Goal: Task Accomplishment & Management: Manage account settings

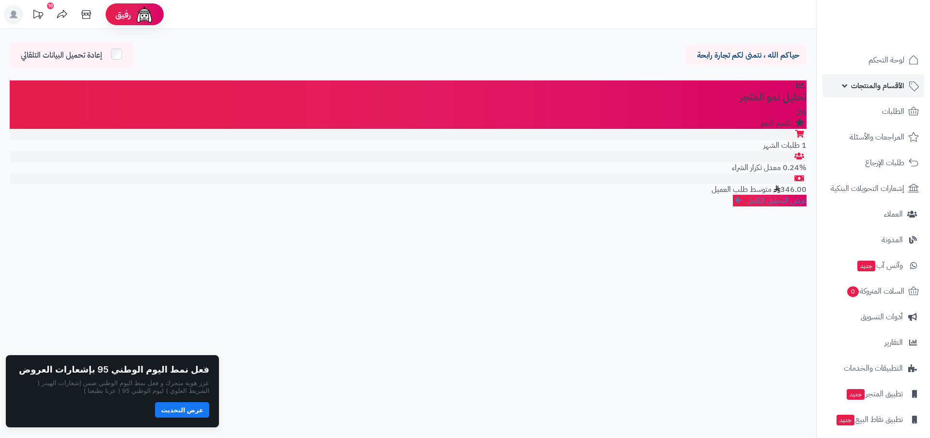
click at [872, 89] on span "الأقسام والمنتجات" at bounding box center [877, 86] width 53 height 14
click at [883, 85] on span "الأقسام والمنتجات" at bounding box center [877, 86] width 53 height 14
click at [853, 85] on span "الأقسام والمنتجات" at bounding box center [877, 86] width 53 height 14
click at [847, 85] on link "الأقسام والمنتجات" at bounding box center [874, 85] width 102 height 23
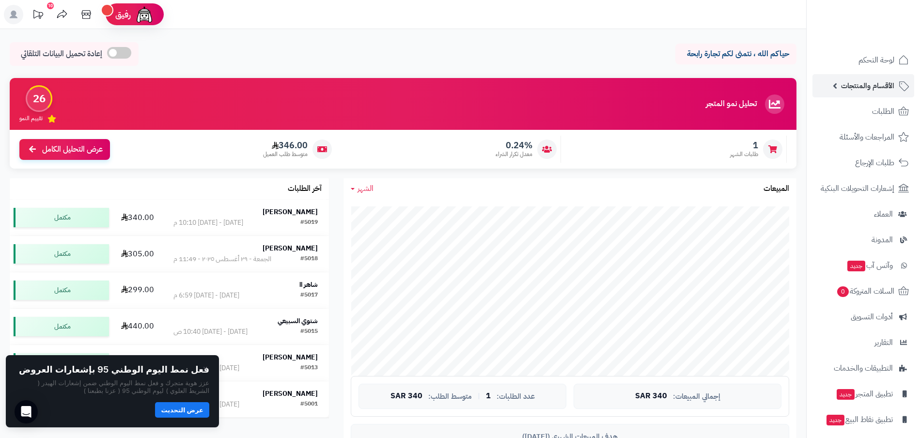
click at [866, 88] on span "الأقسام والمنتجات" at bounding box center [867, 86] width 53 height 14
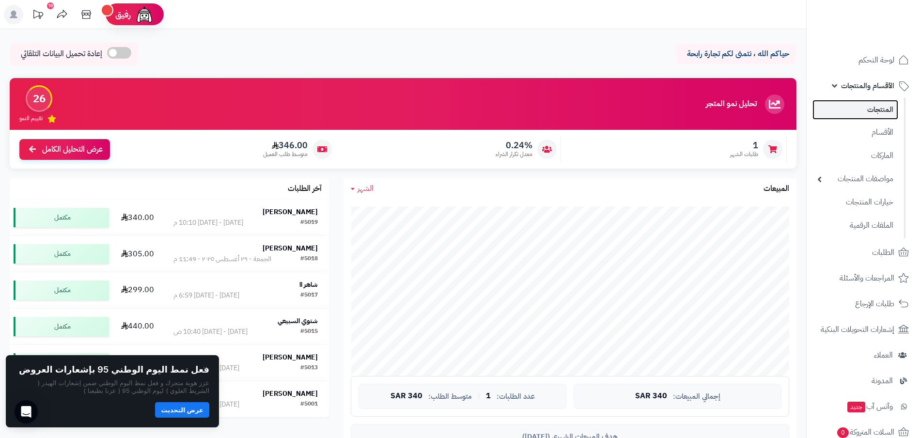
click at [872, 106] on link "المنتجات" at bounding box center [856, 110] width 86 height 20
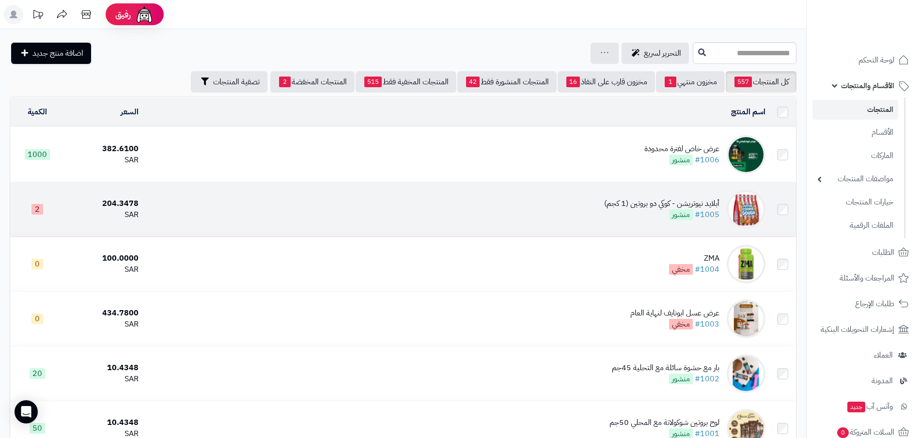
click at [659, 205] on div "أبلايد نيوتريشن - كوكي دو بروتين (1 كجم)" at bounding box center [661, 203] width 115 height 11
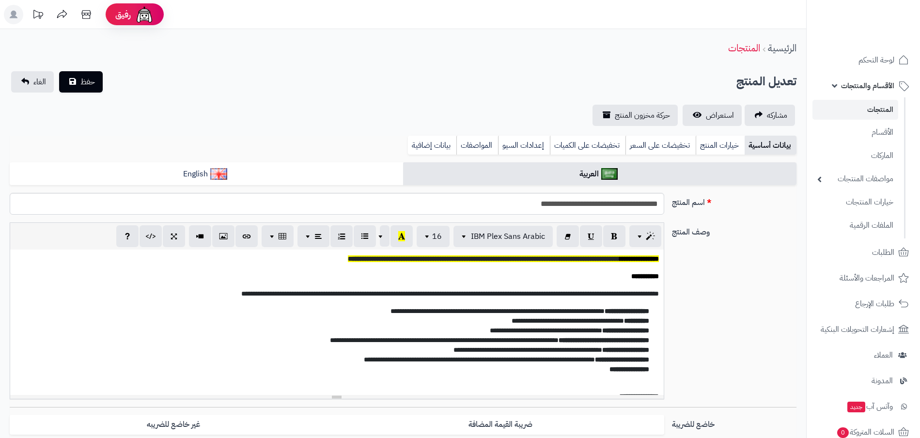
click at [729, 148] on link "خيارات المنتج" at bounding box center [720, 145] width 49 height 19
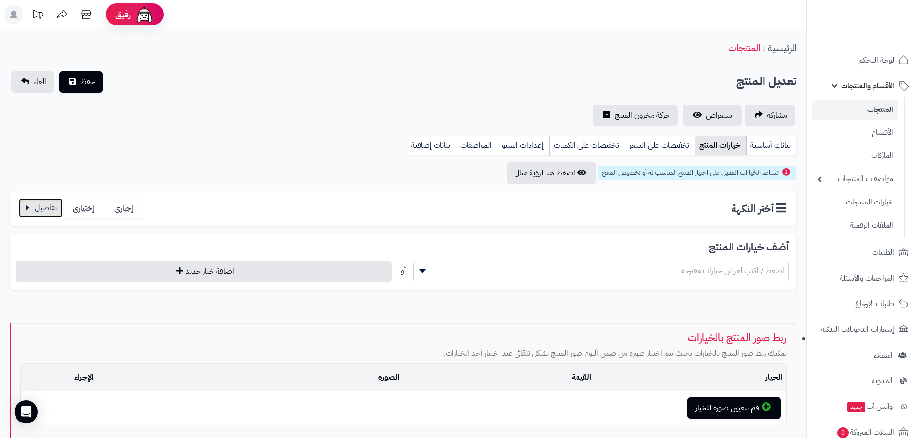
click at [47, 208] on button "button" at bounding box center [41, 207] width 44 height 19
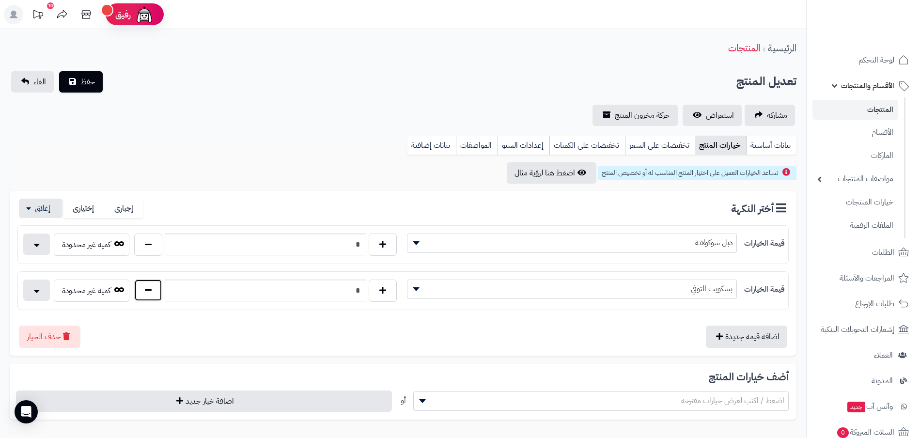
click at [155, 291] on button "button" at bounding box center [148, 290] width 28 height 22
type input "*"
click at [385, 242] on button "button" at bounding box center [383, 244] width 28 height 22
type input "*"
click at [82, 81] on span "حفظ" at bounding box center [87, 82] width 15 height 12
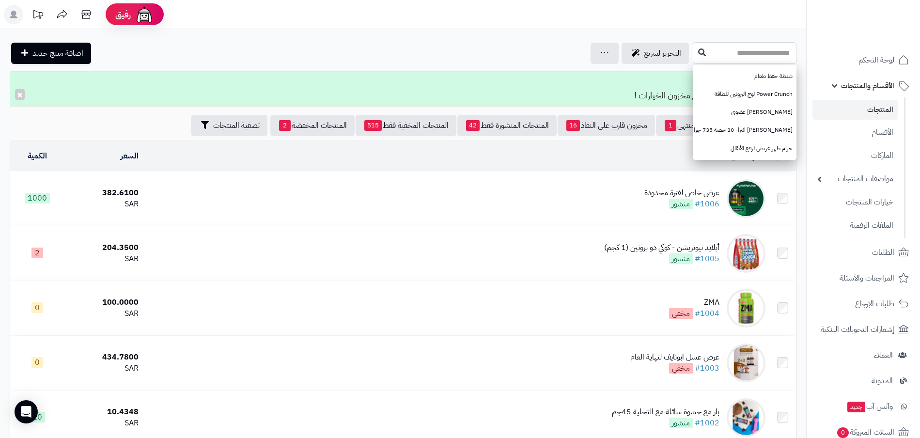
paste input "*******"
type input "*******"
click at [698, 52] on icon at bounding box center [702, 52] width 8 height 8
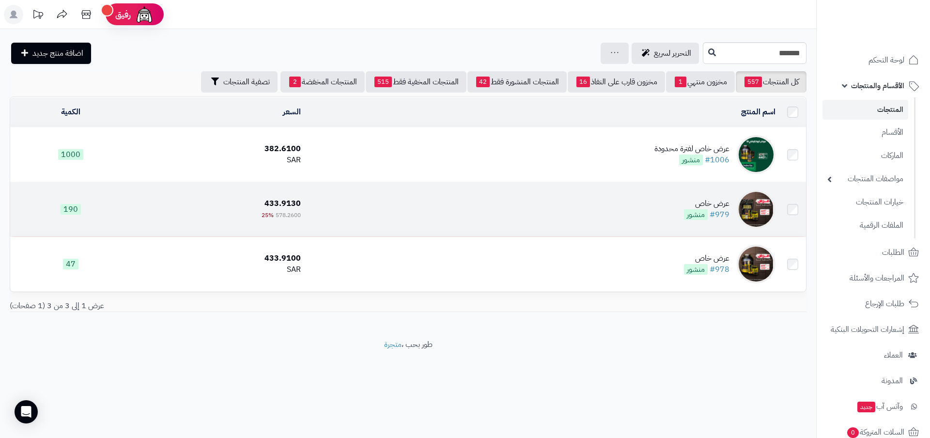
click at [716, 203] on div "عرض خاص" at bounding box center [707, 203] width 46 height 11
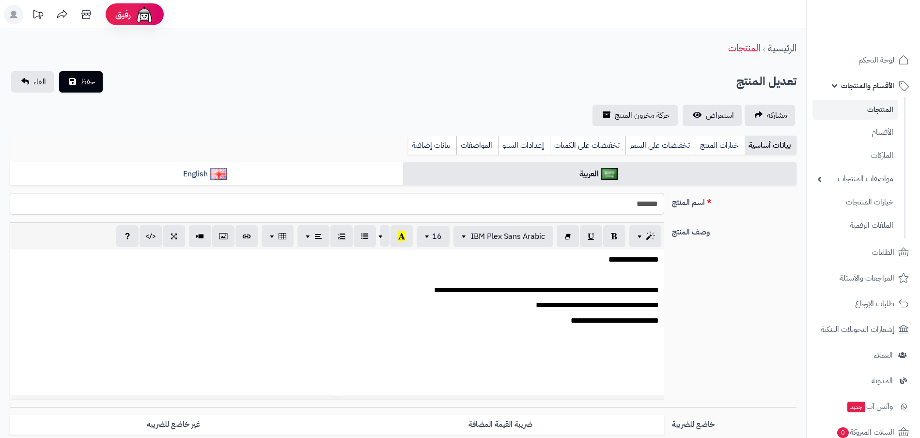
scroll to position [0, 10]
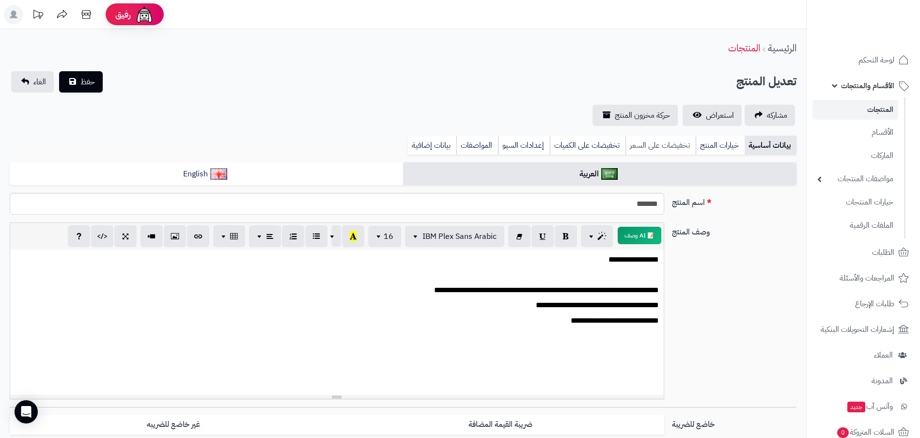
click at [666, 146] on link "تخفيضات على السعر" at bounding box center [661, 145] width 70 height 19
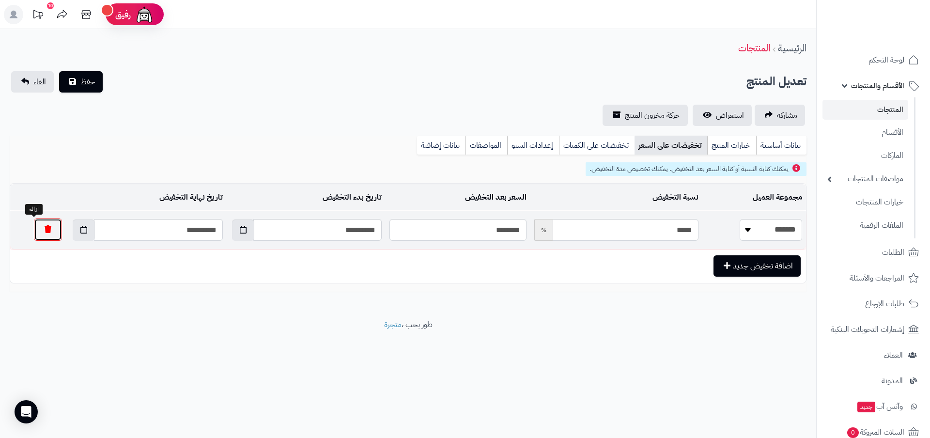
click at [40, 235] on button "button" at bounding box center [48, 230] width 28 height 22
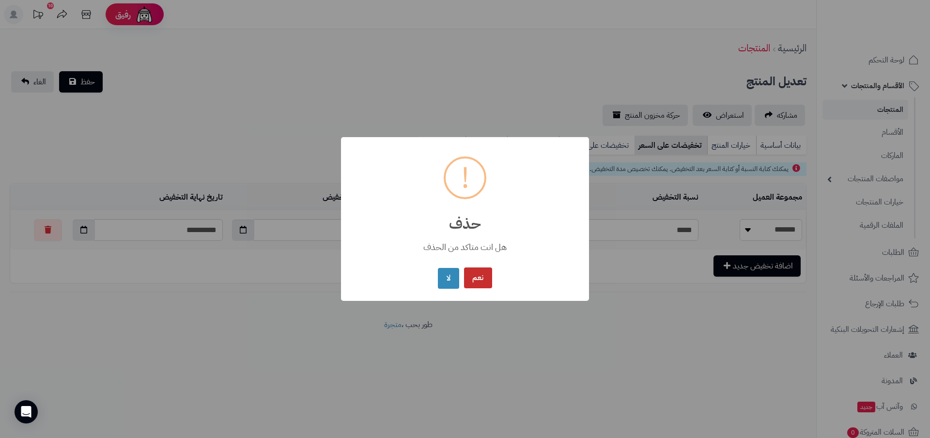
click at [480, 280] on button "نعم" at bounding box center [478, 278] width 28 height 21
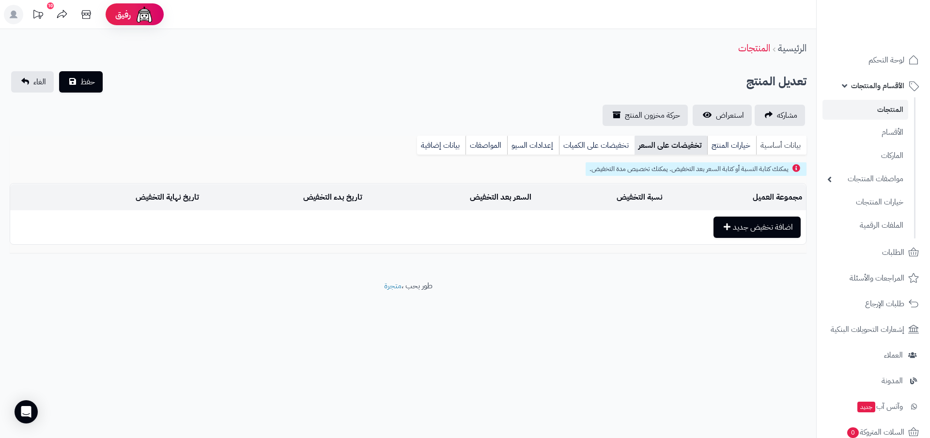
click at [778, 143] on link "بيانات أساسية" at bounding box center [781, 145] width 50 height 19
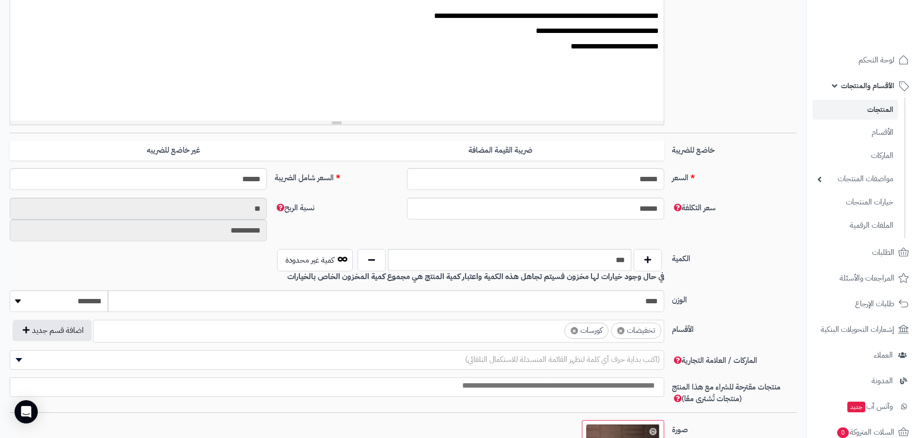
scroll to position [303, 0]
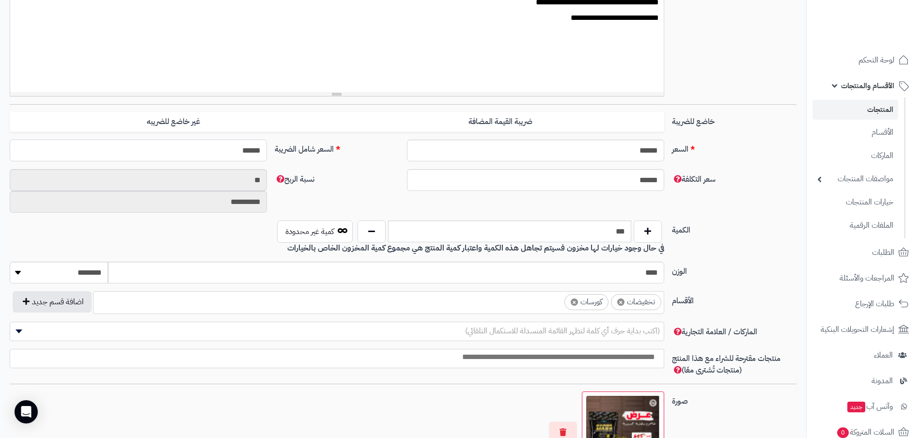
click at [217, 152] on input "******" at bounding box center [138, 151] width 257 height 22
type input "***"
type input "**********"
type input "***"
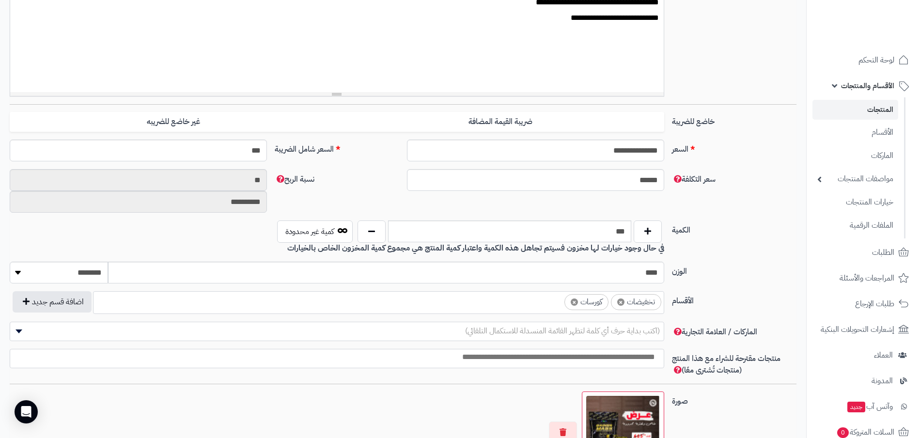
click at [355, 189] on div "**********" at bounding box center [403, 194] width 795 height 51
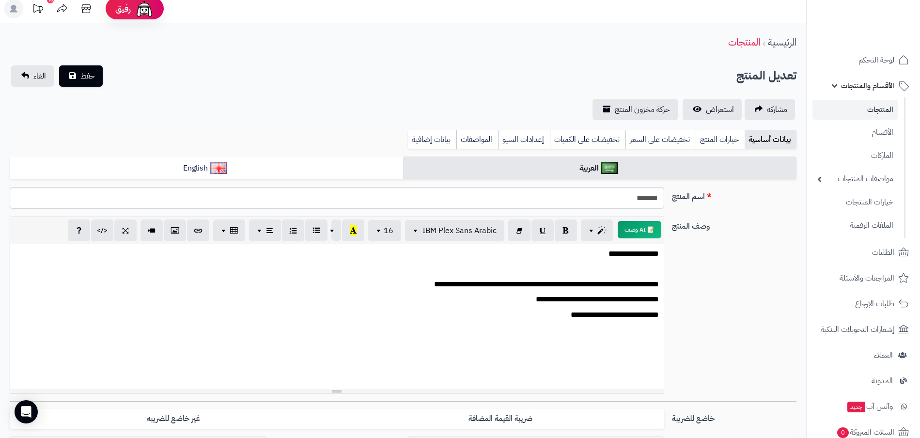
scroll to position [0, 0]
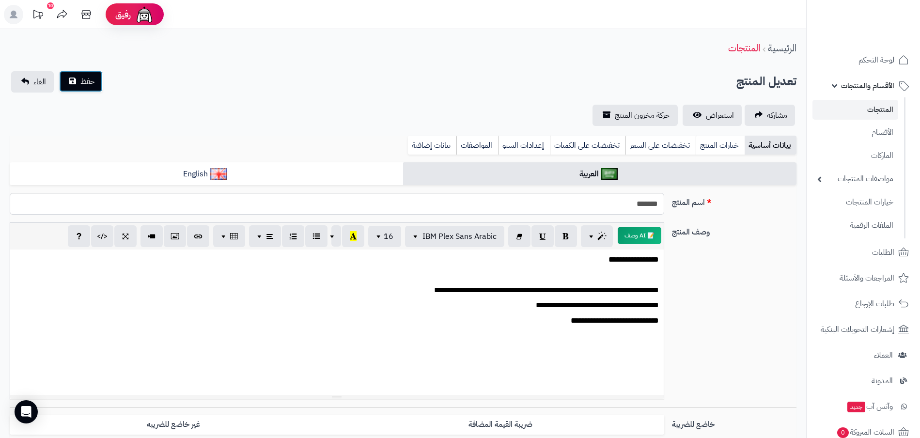
click at [90, 83] on span "حفظ" at bounding box center [87, 82] width 15 height 12
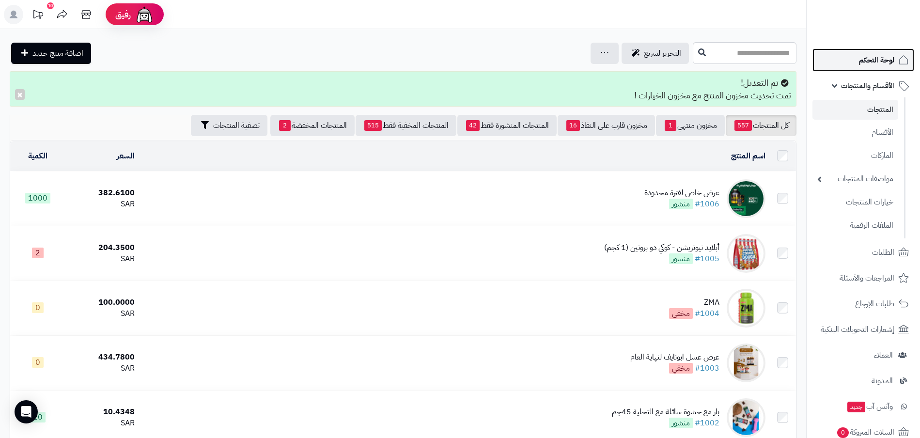
click at [862, 60] on span "لوحة التحكم" at bounding box center [876, 60] width 35 height 14
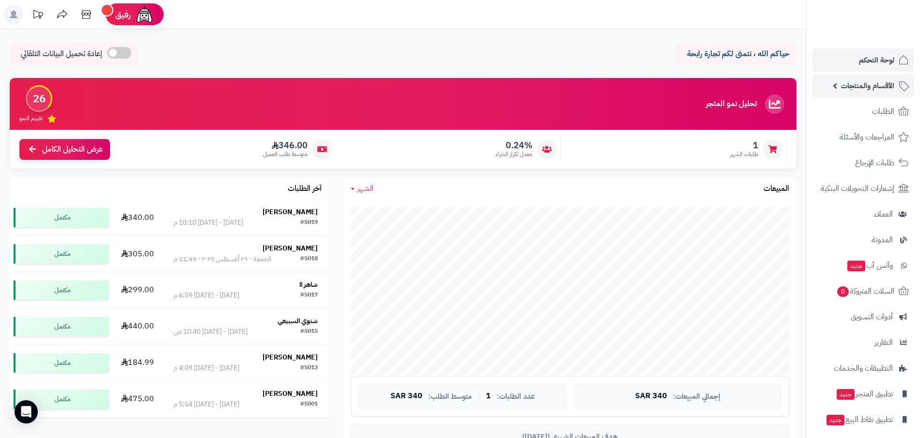
click at [868, 88] on span "الأقسام والمنتجات" at bounding box center [867, 86] width 53 height 14
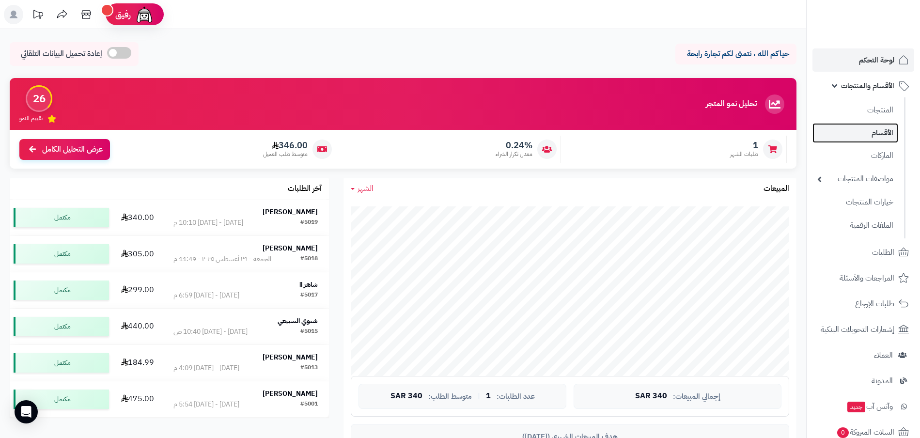
click at [880, 136] on link "الأقسام" at bounding box center [856, 133] width 86 height 20
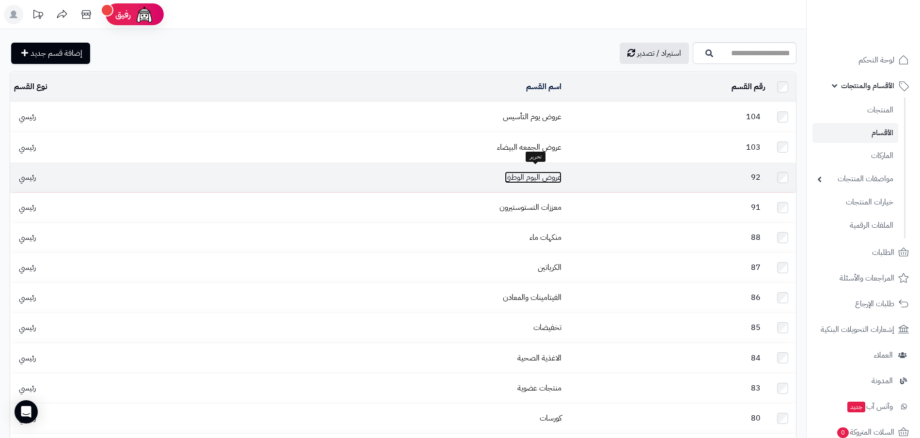
click at [524, 175] on link "عروض اليوم الوطني" at bounding box center [533, 178] width 57 height 12
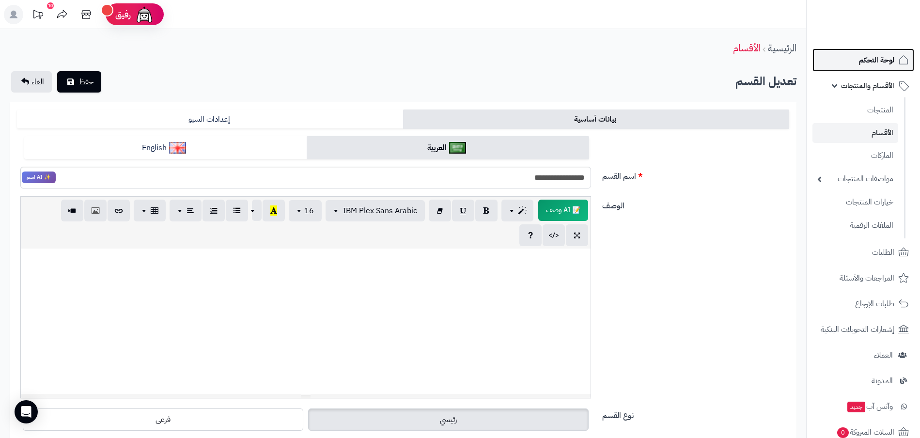
click at [849, 58] on link "لوحة التحكم" at bounding box center [864, 59] width 102 height 23
